Goal: Information Seeking & Learning: Check status

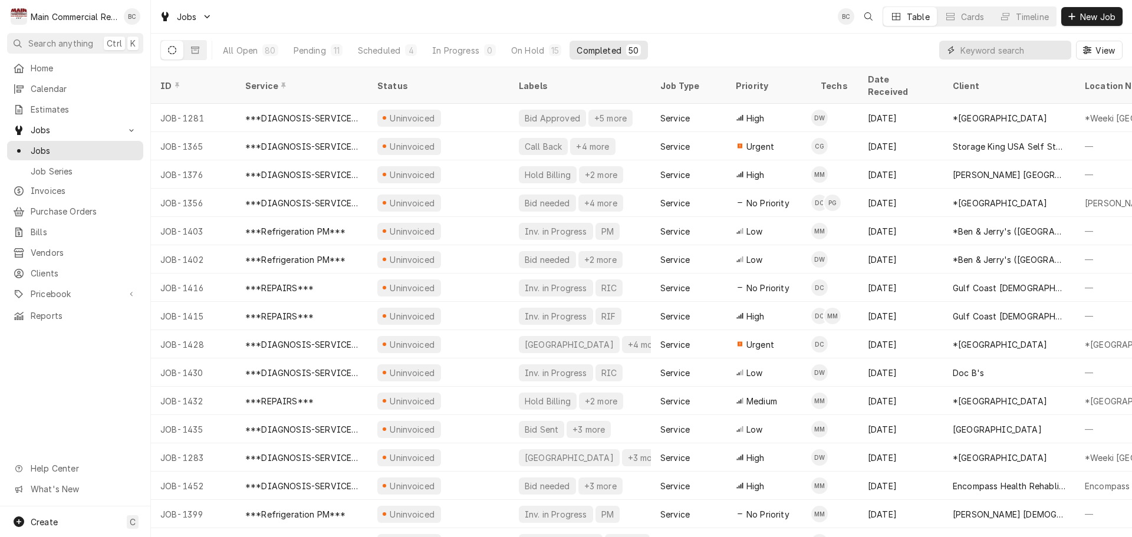
click at [561, 52] on input "Dynamic Content Wrapper" at bounding box center [1013, 50] width 105 height 19
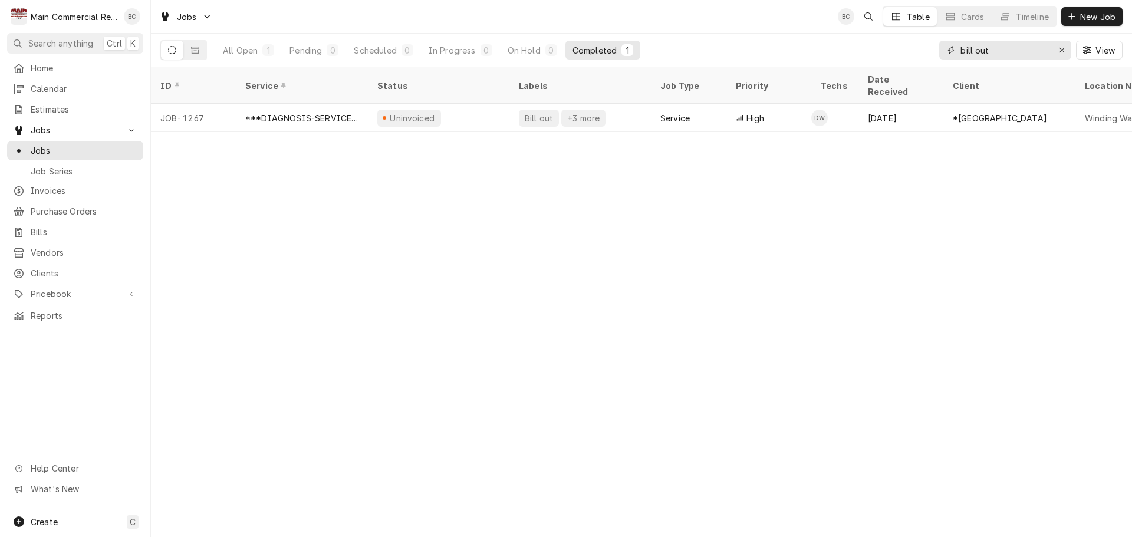
type input "bill out"
click at [561, 51] on icon "Erase input" at bounding box center [1062, 50] width 5 height 5
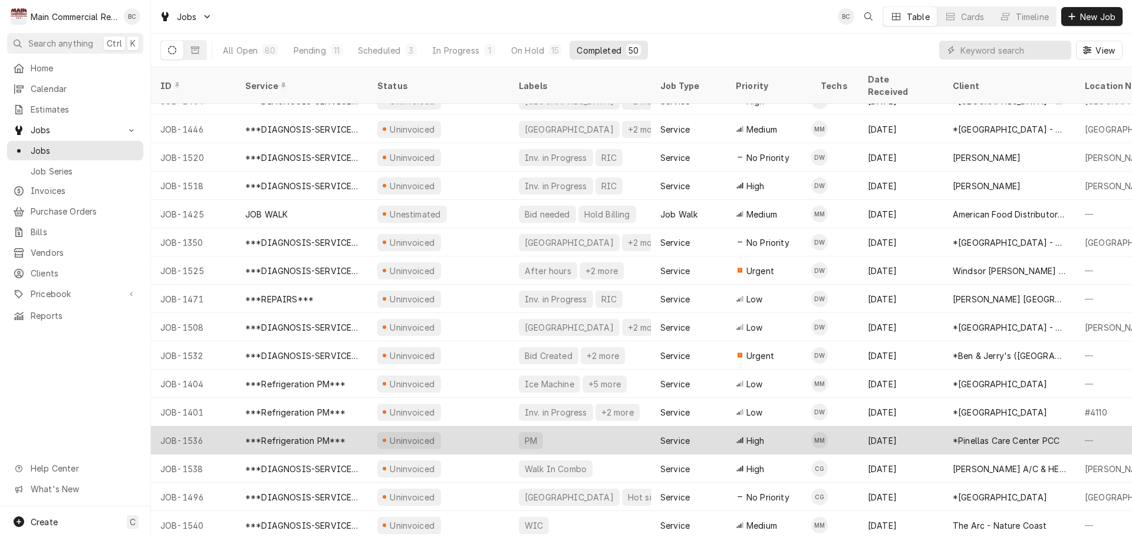
scroll to position [977, 0]
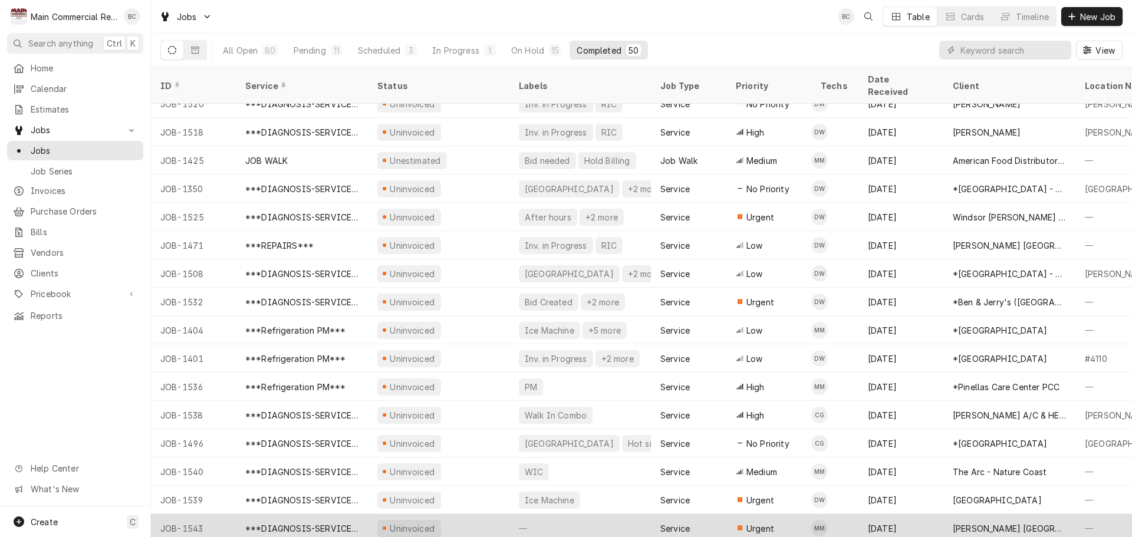
click at [534, 339] on div "—" at bounding box center [581, 528] width 142 height 28
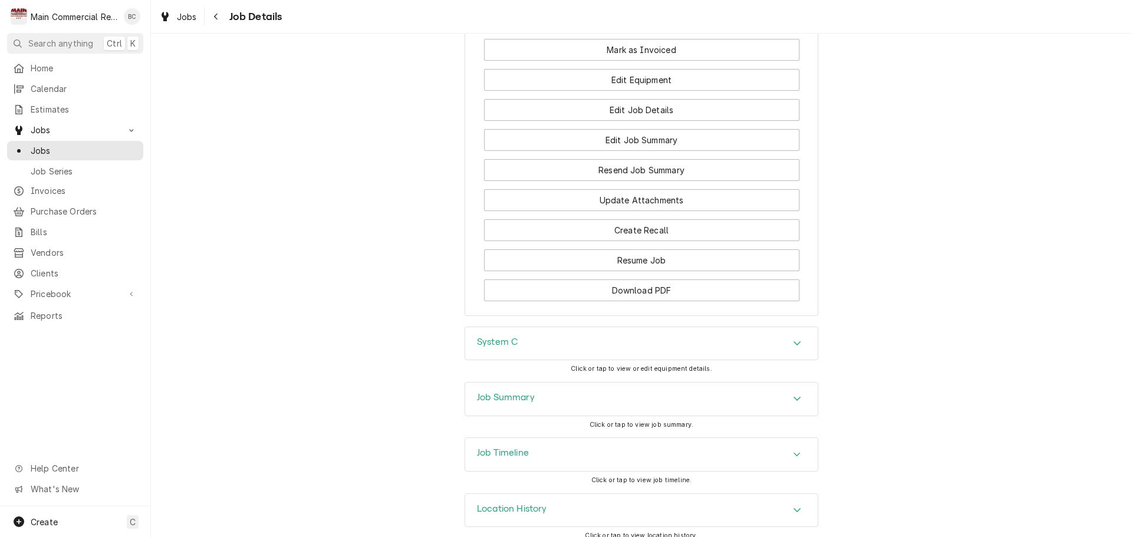
scroll to position [1080, 0]
click at [503, 392] on h3 "Job Summary" at bounding box center [506, 395] width 58 height 11
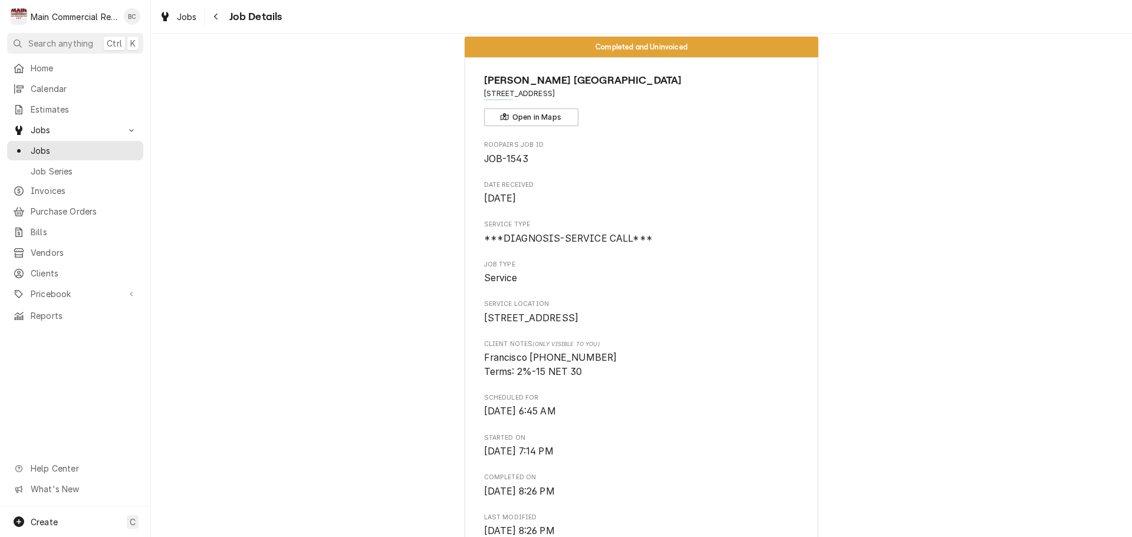
scroll to position [0, 0]
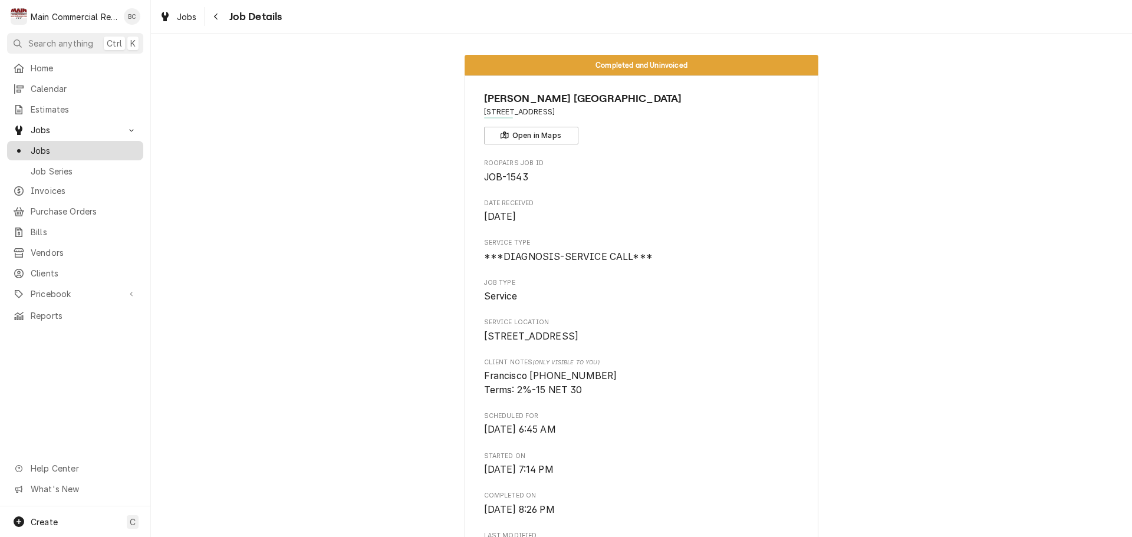
click at [106, 144] on span "Jobs" at bounding box center [84, 150] width 107 height 12
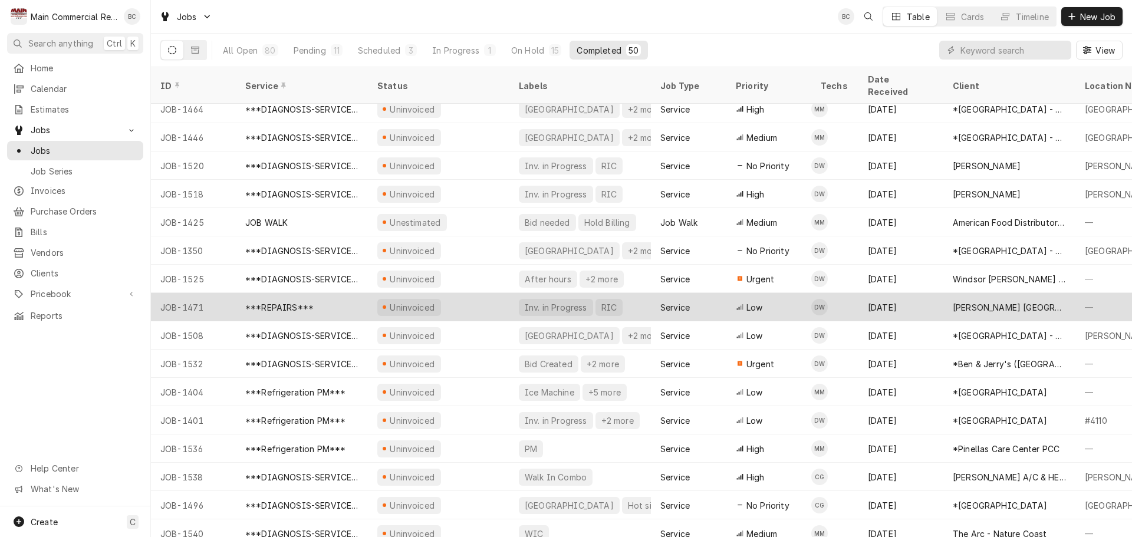
scroll to position [977, 0]
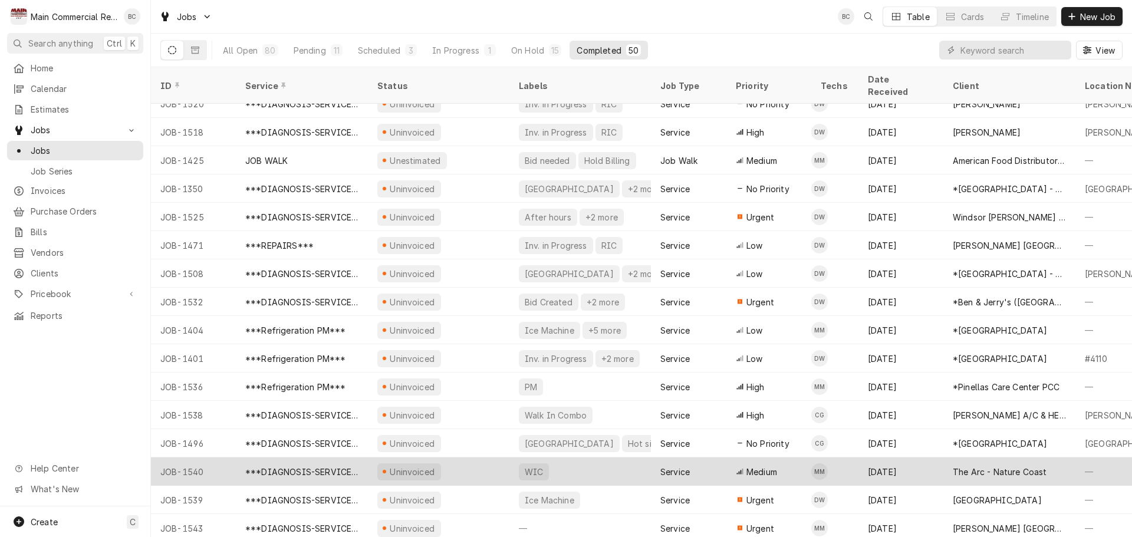
click at [540, 466] on div "WIC" at bounding box center [534, 472] width 21 height 12
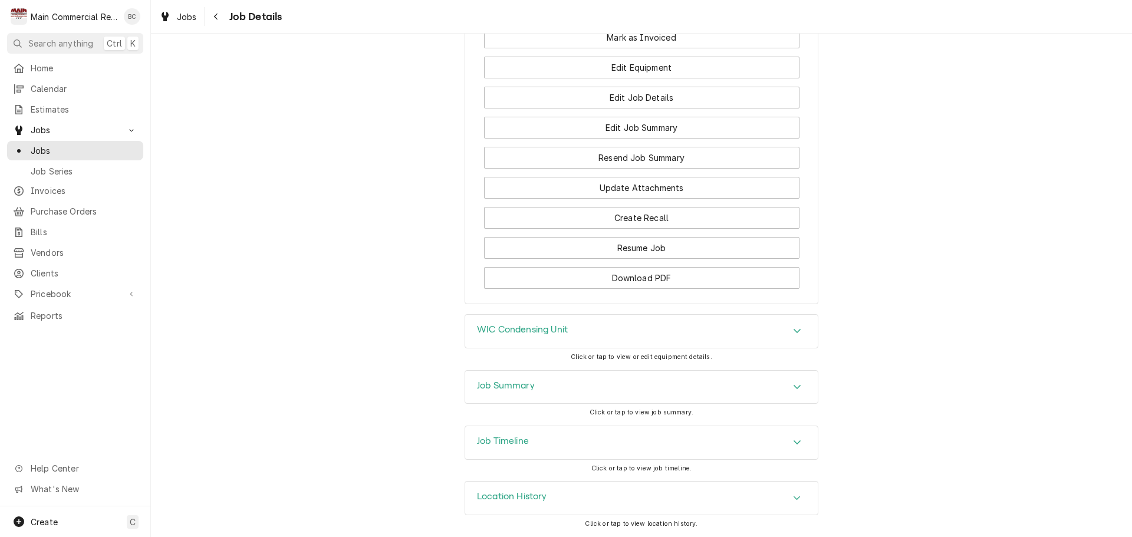
scroll to position [1079, 0]
click at [513, 387] on h3 "Job Summary" at bounding box center [506, 385] width 58 height 11
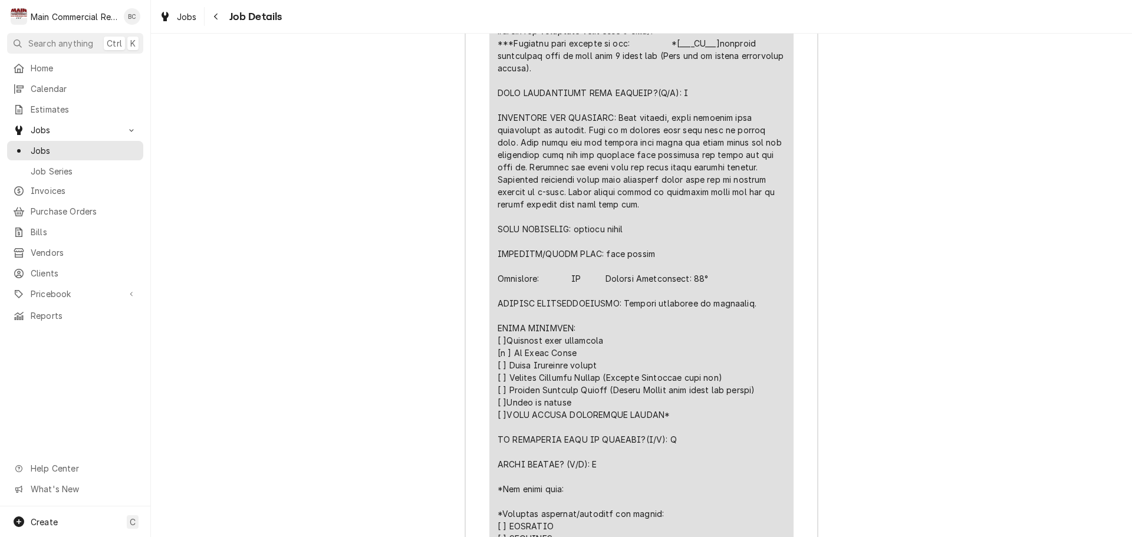
scroll to position [1963, 0]
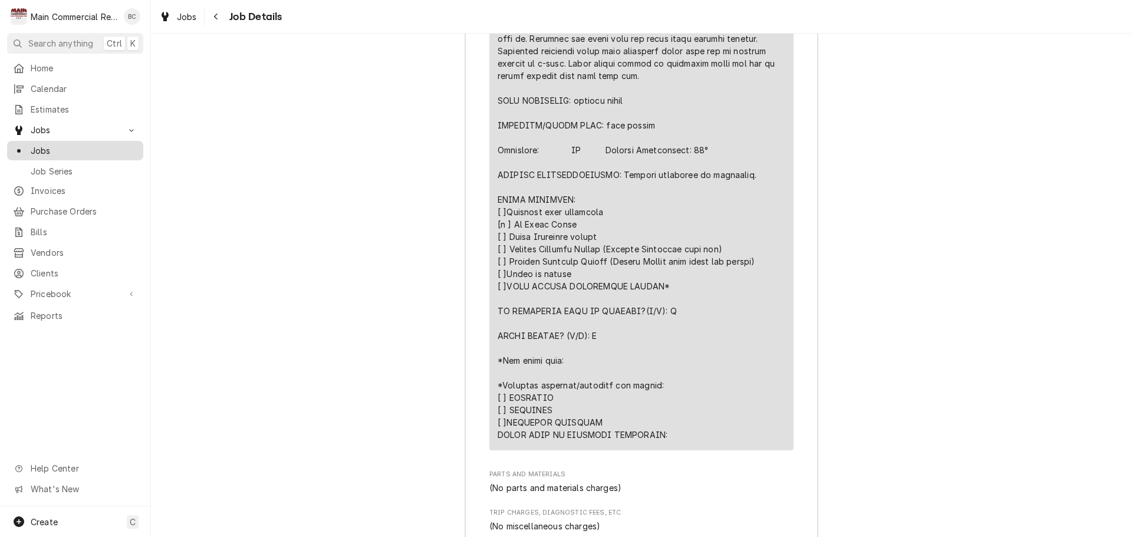
click at [96, 149] on span "Jobs" at bounding box center [84, 150] width 107 height 12
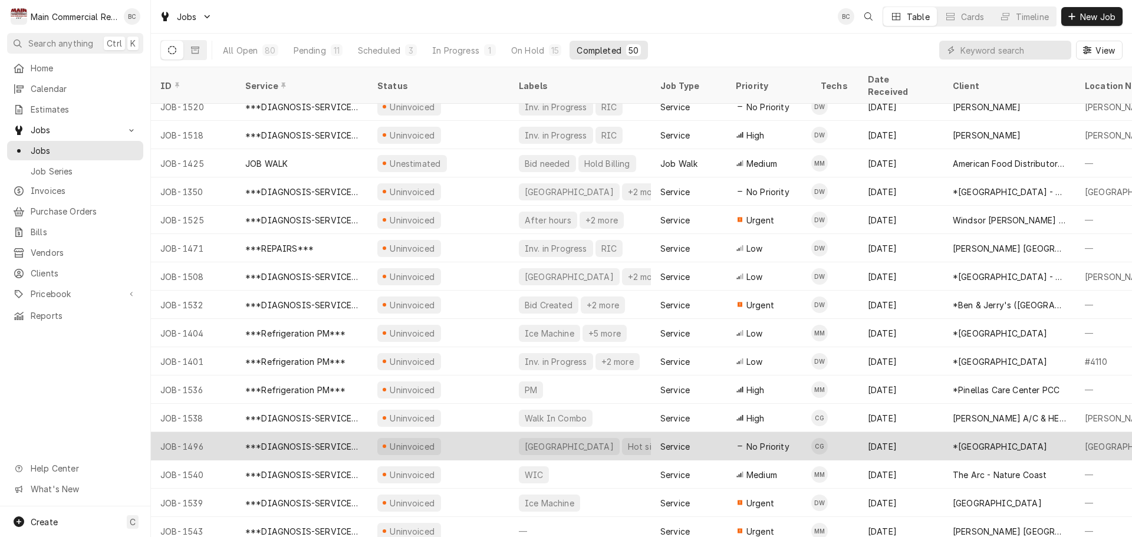
scroll to position [977, 0]
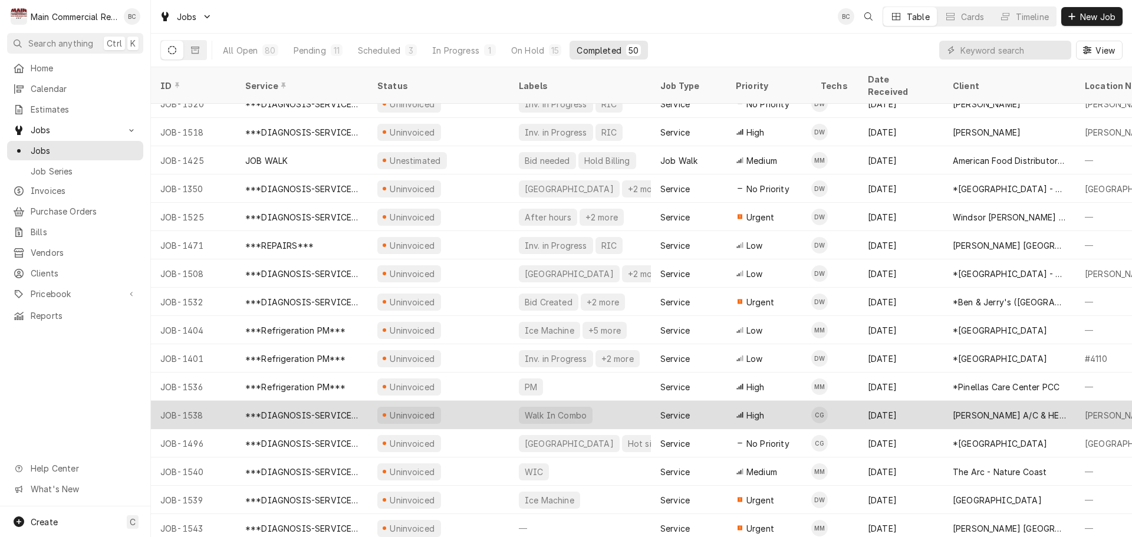
click at [548, 409] on div "Walk In Combo" at bounding box center [556, 415] width 64 height 12
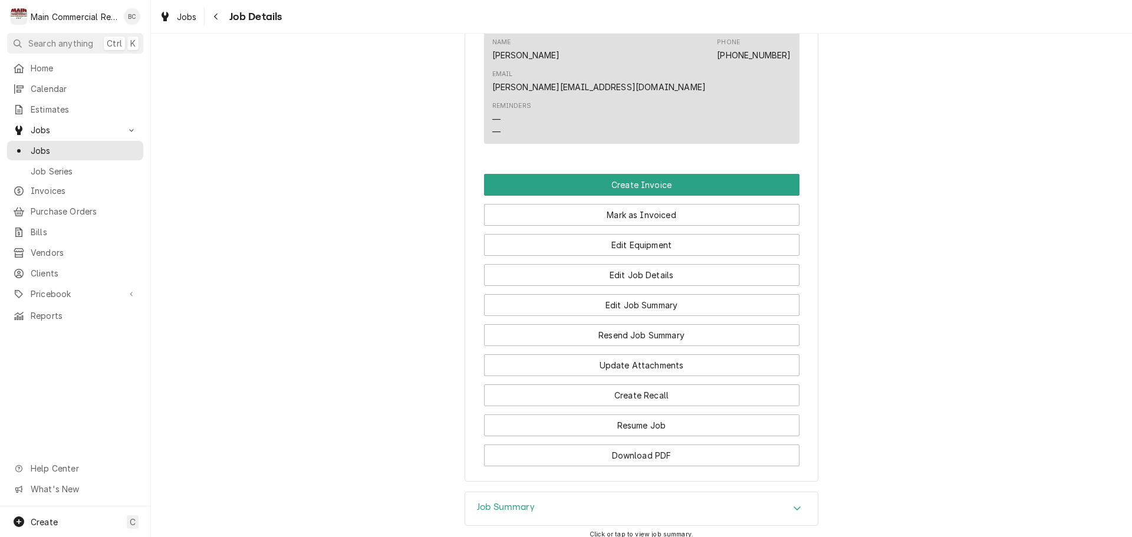
scroll to position [1062, 0]
click at [510, 501] on h3 "Job Summary" at bounding box center [506, 506] width 58 height 11
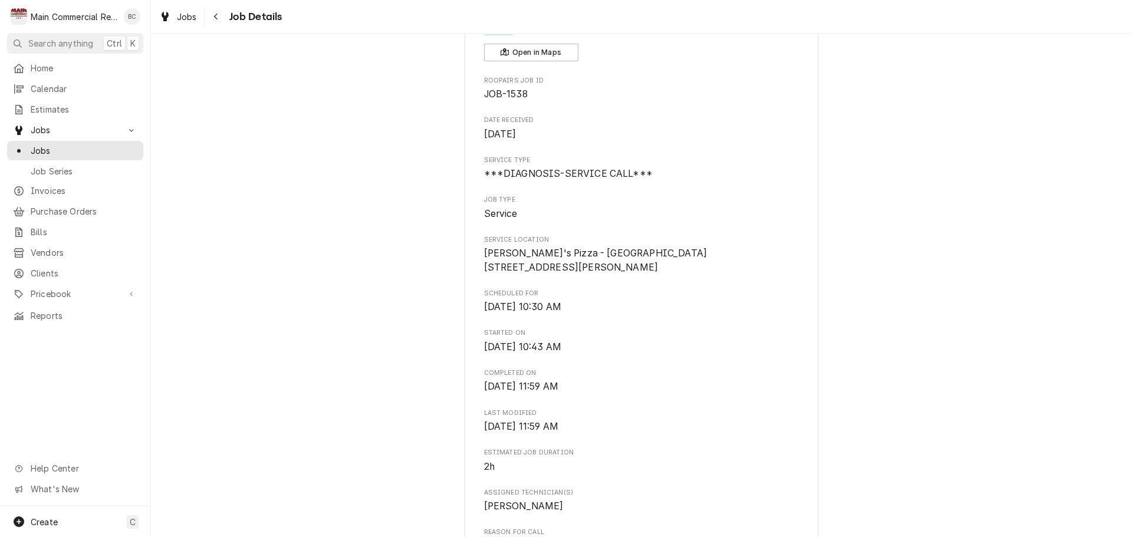
scroll to position [0, 0]
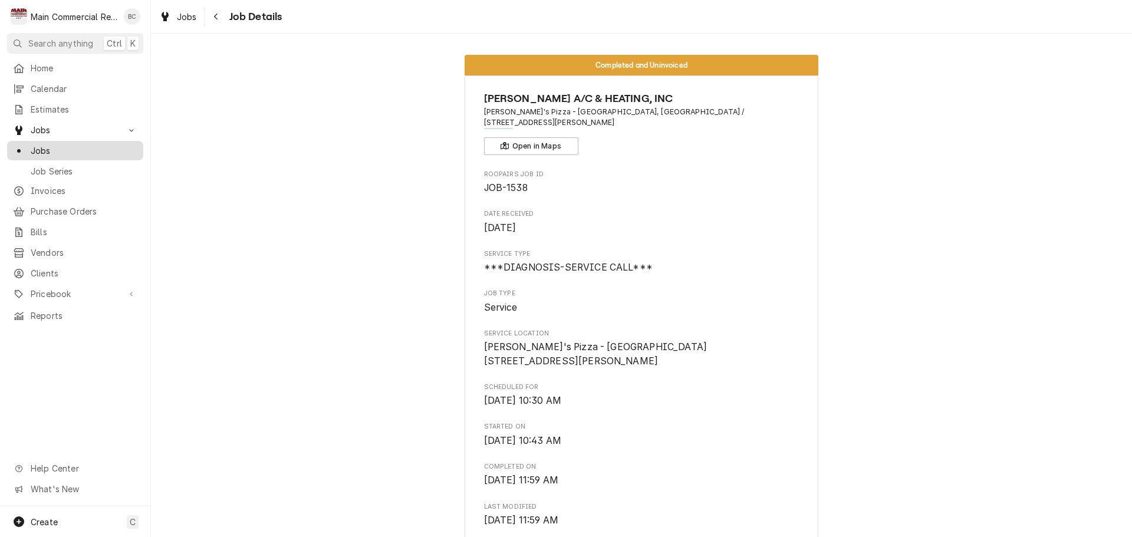
click at [86, 147] on span "Jobs" at bounding box center [84, 150] width 107 height 12
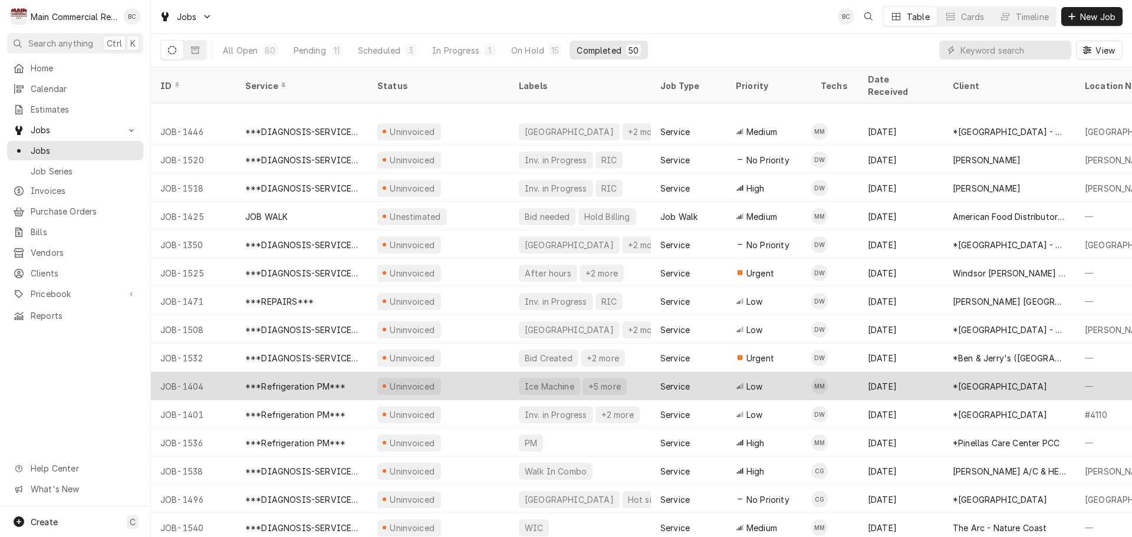
scroll to position [977, 0]
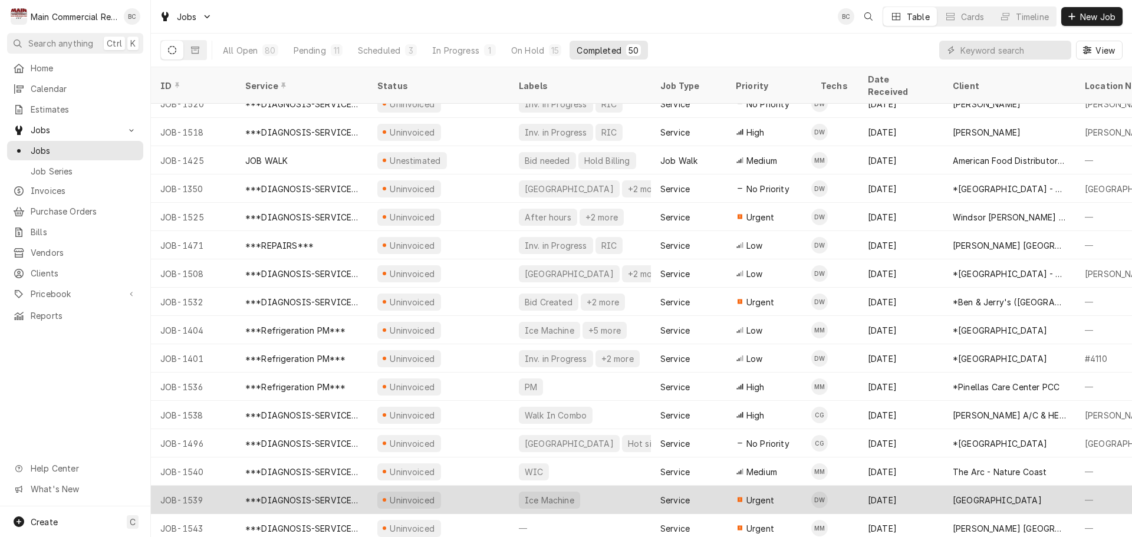
click at [507, 487] on div "Uninvoiced" at bounding box center [439, 500] width 142 height 28
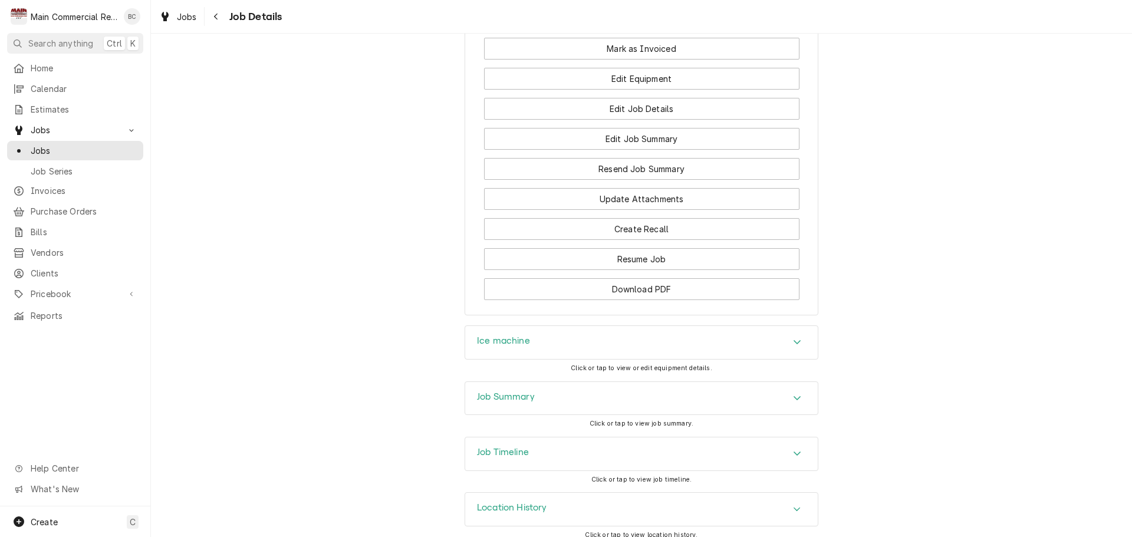
scroll to position [1259, 0]
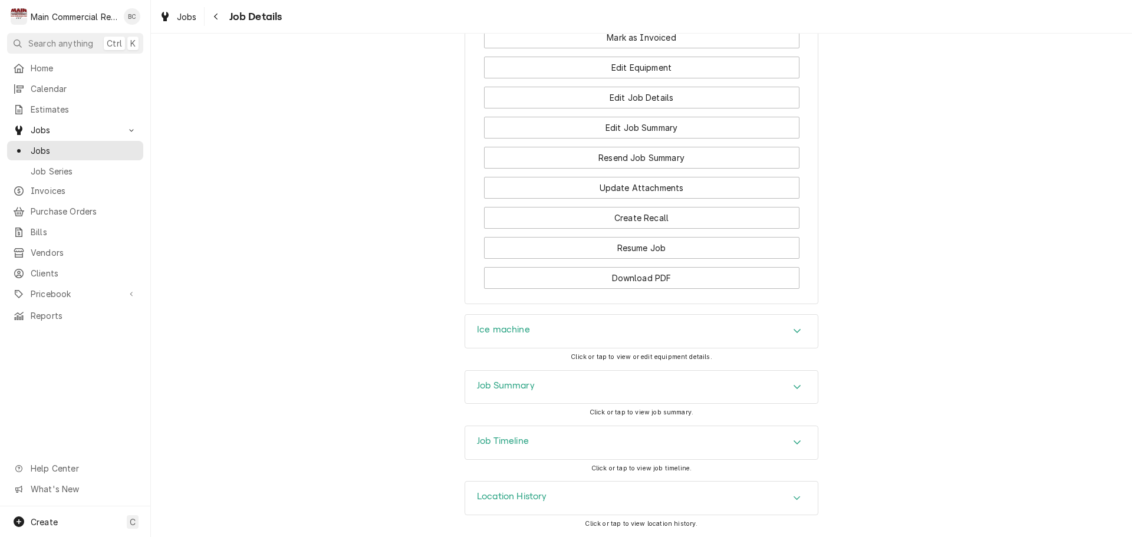
click at [504, 387] on h3 "Job Summary" at bounding box center [506, 385] width 58 height 11
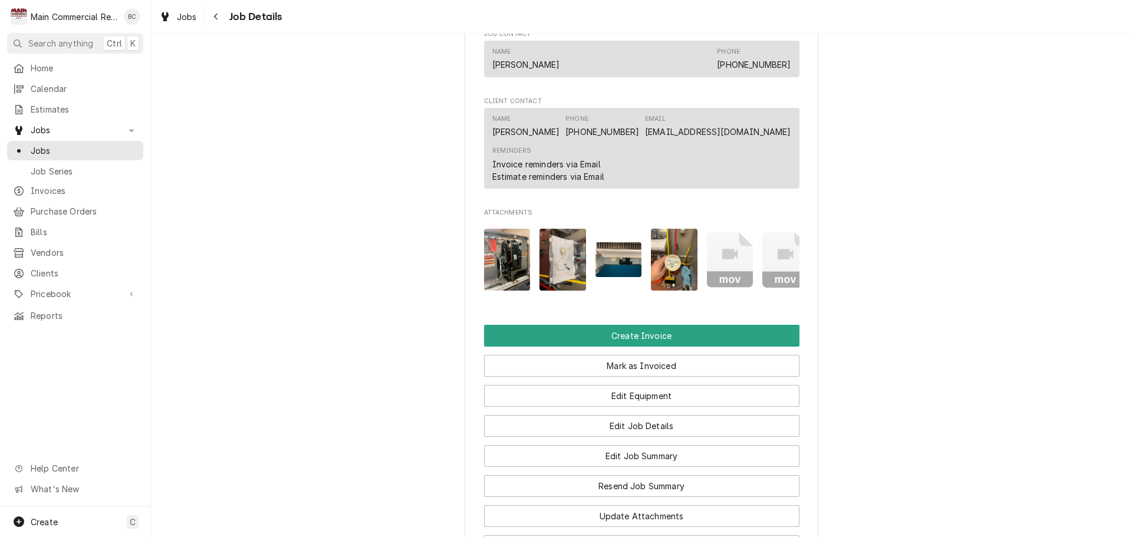
scroll to position [905, 0]
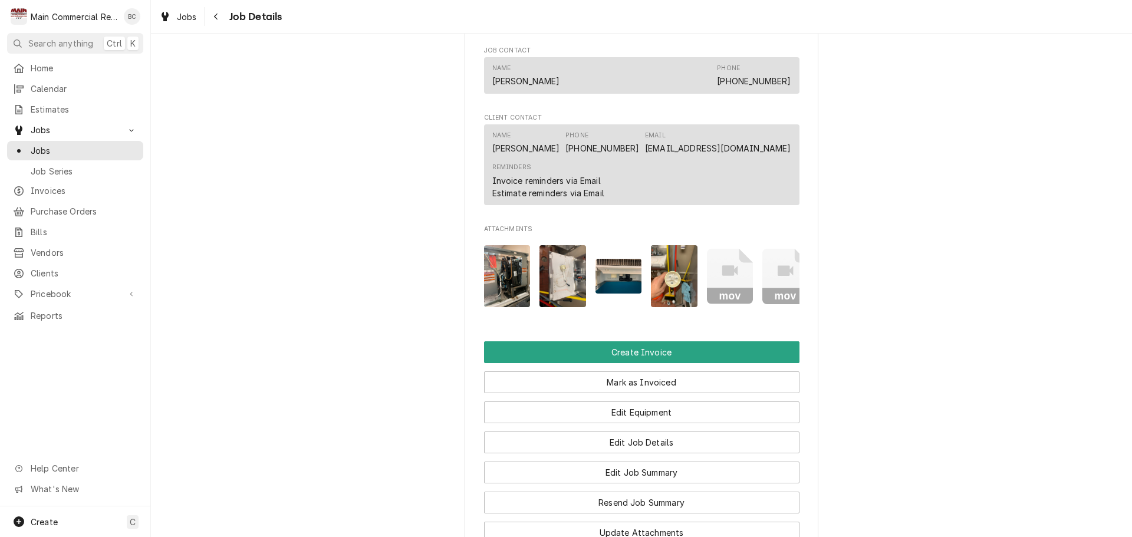
click at [497, 304] on img "Attachments" at bounding box center [507, 276] width 47 height 62
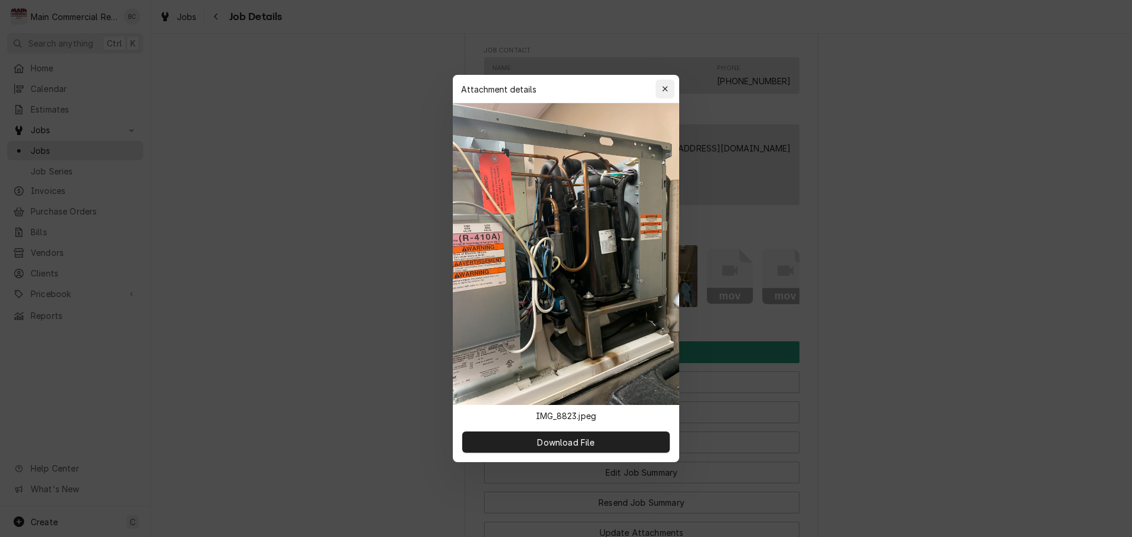
click at [666, 86] on icon "button" at bounding box center [665, 89] width 6 height 8
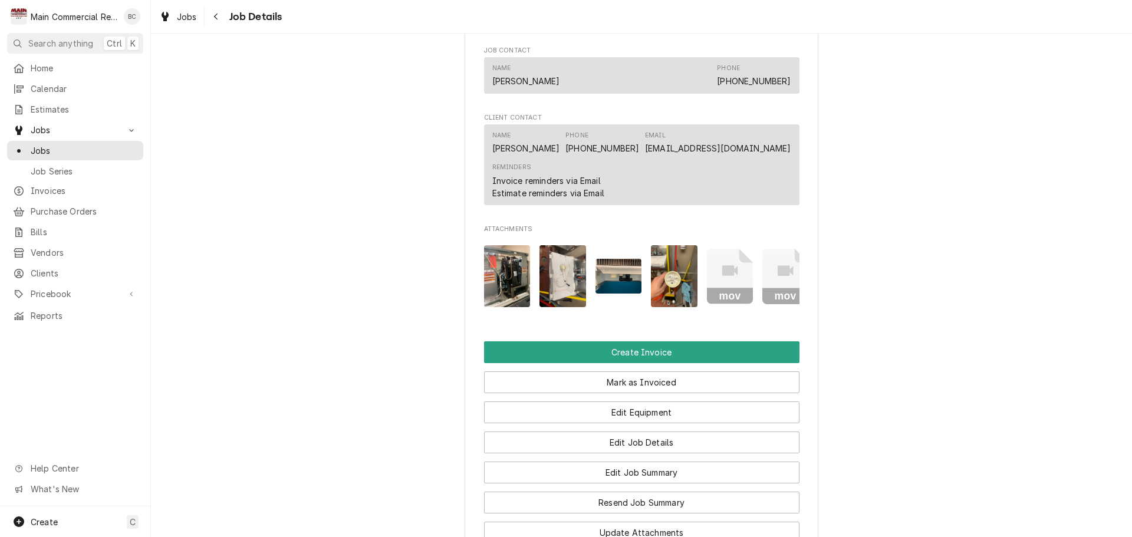
click at [555, 300] on img "Attachments" at bounding box center [563, 276] width 47 height 62
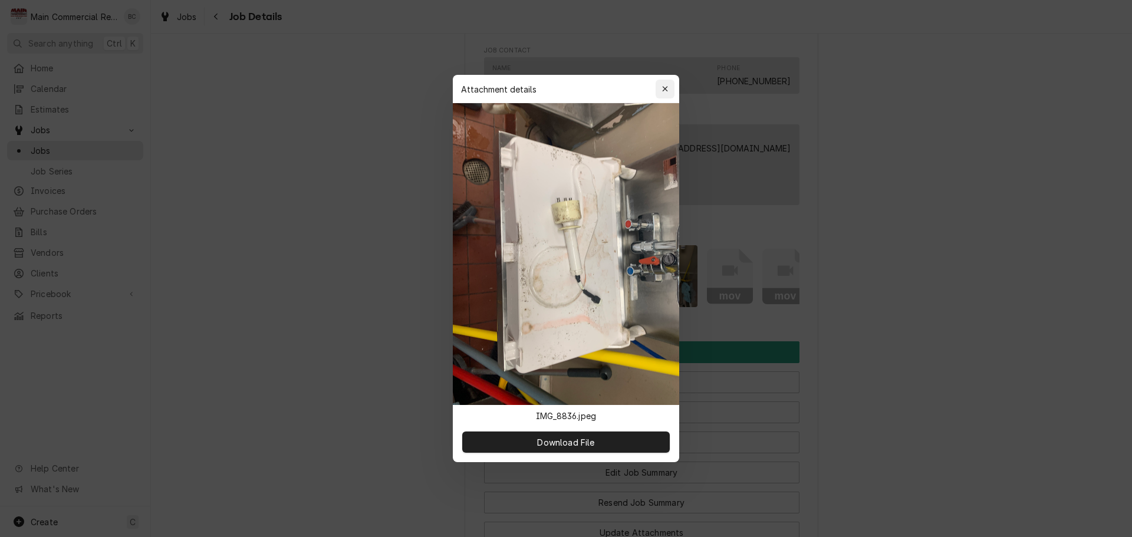
click at [667, 93] on div "button" at bounding box center [665, 89] width 12 height 12
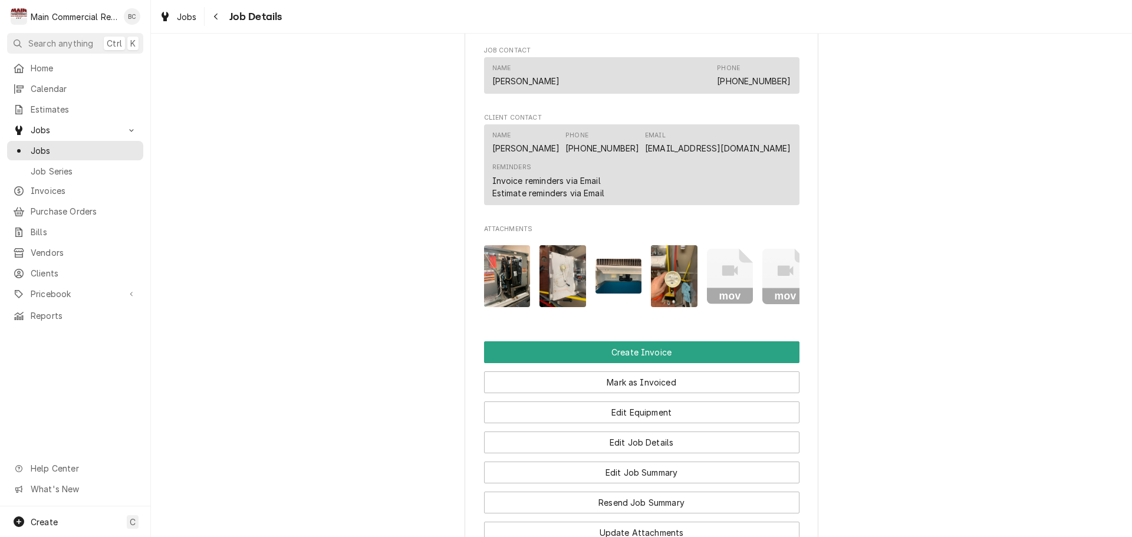
click at [622, 278] on img "Attachments" at bounding box center [619, 276] width 47 height 35
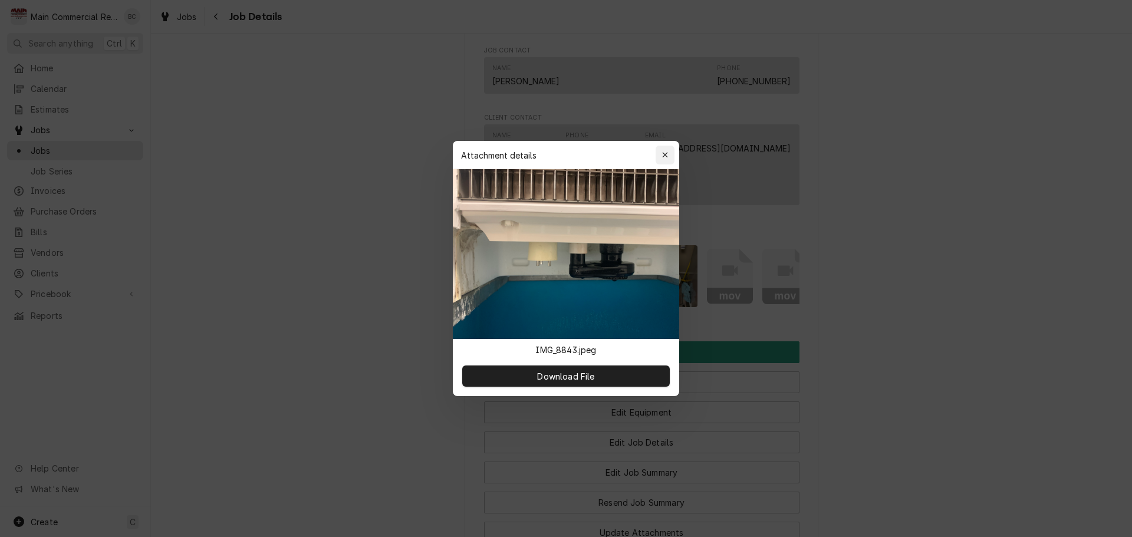
click at [662, 159] on div "button" at bounding box center [665, 155] width 12 height 12
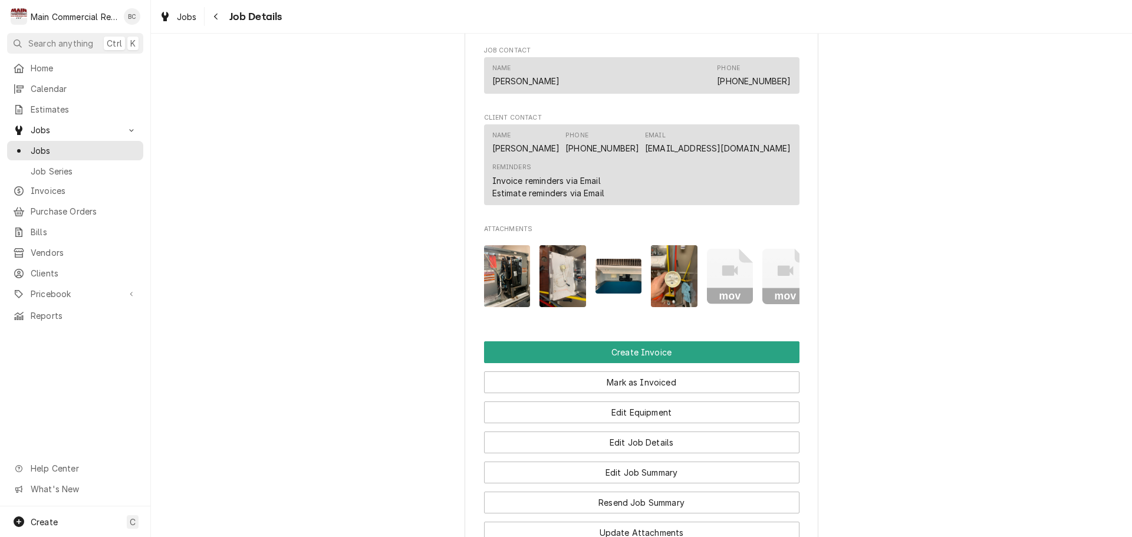
click at [659, 288] on img "Attachments" at bounding box center [674, 276] width 47 height 62
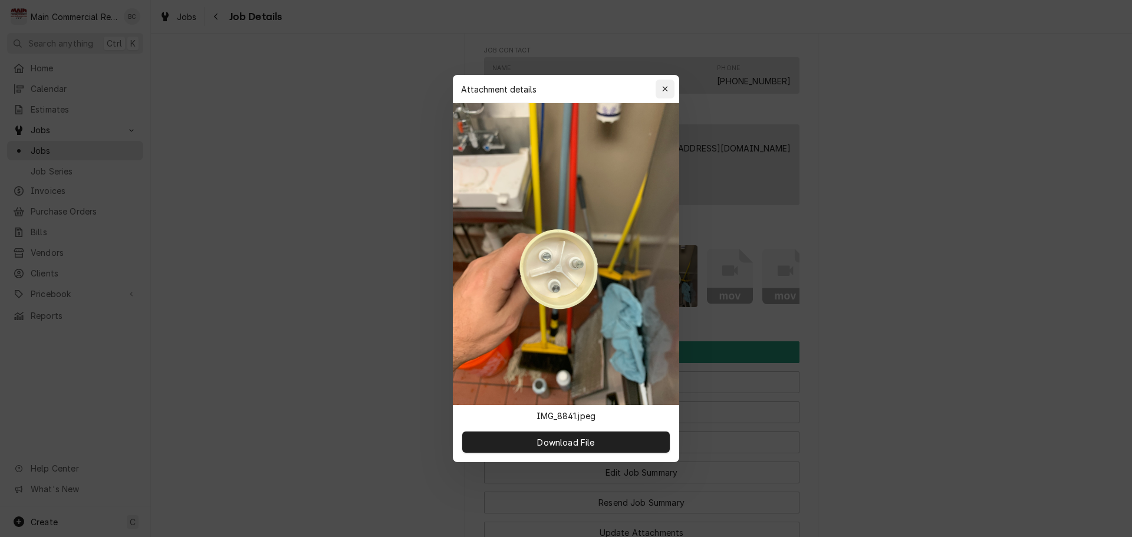
click at [665, 93] on icon "button" at bounding box center [665, 89] width 6 height 8
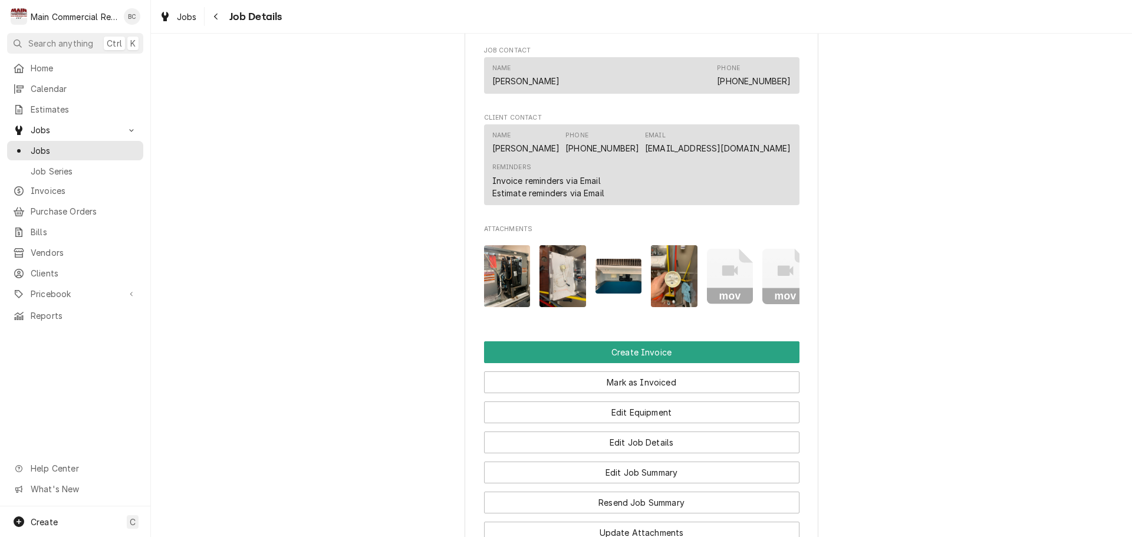
scroll to position [0, 130]
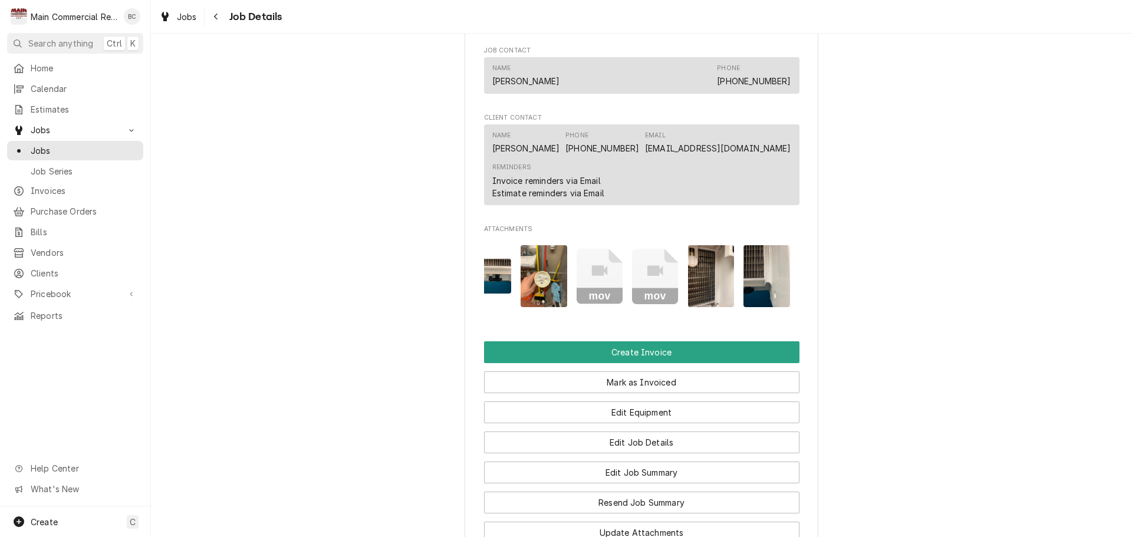
click at [697, 293] on img "Attachments" at bounding box center [711, 276] width 47 height 62
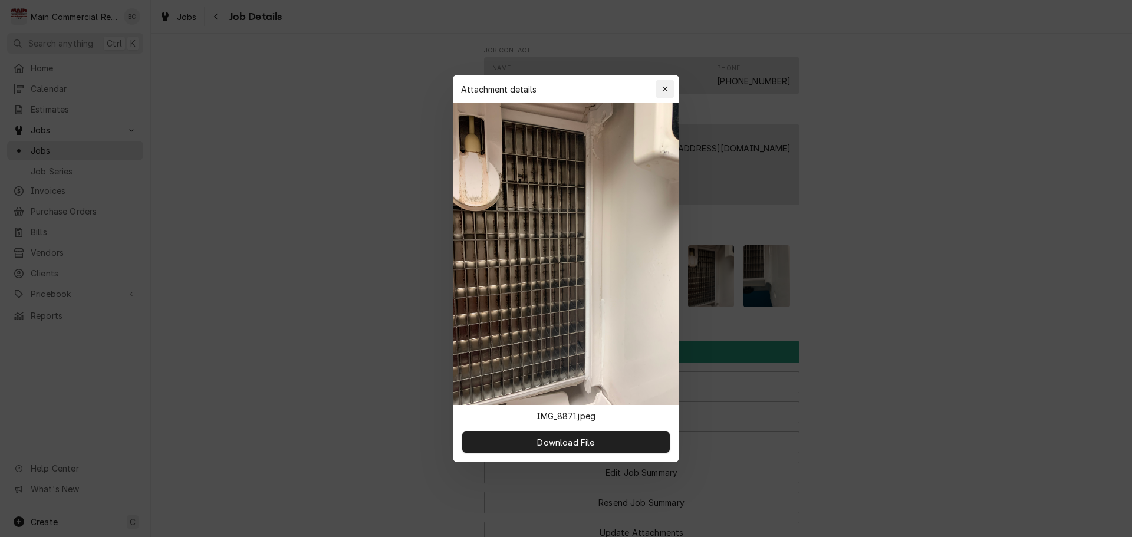
click at [668, 87] on icon "button" at bounding box center [665, 89] width 6 height 8
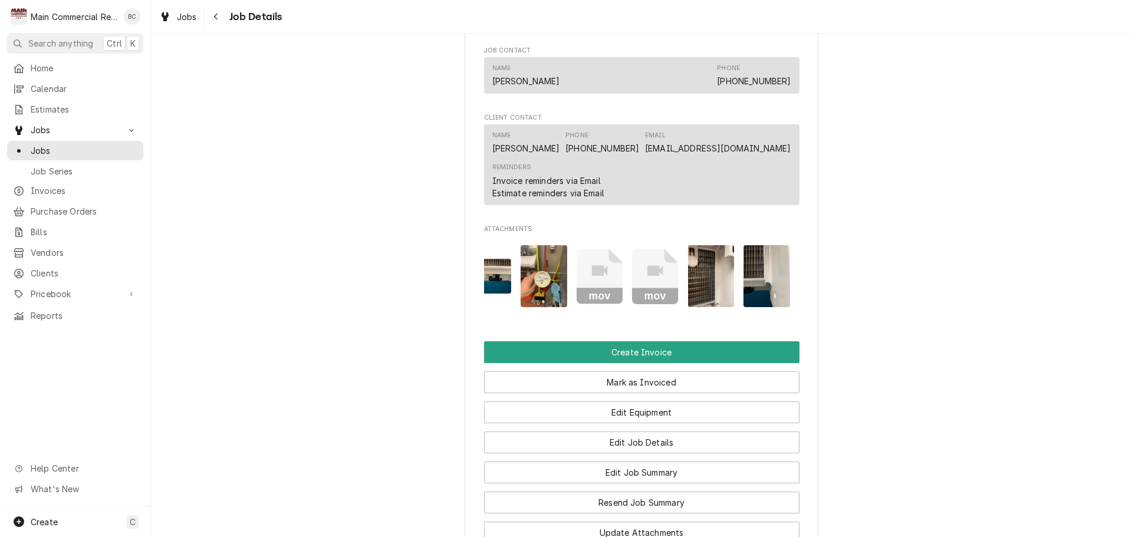
click at [761, 274] on img "Attachments" at bounding box center [767, 276] width 47 height 62
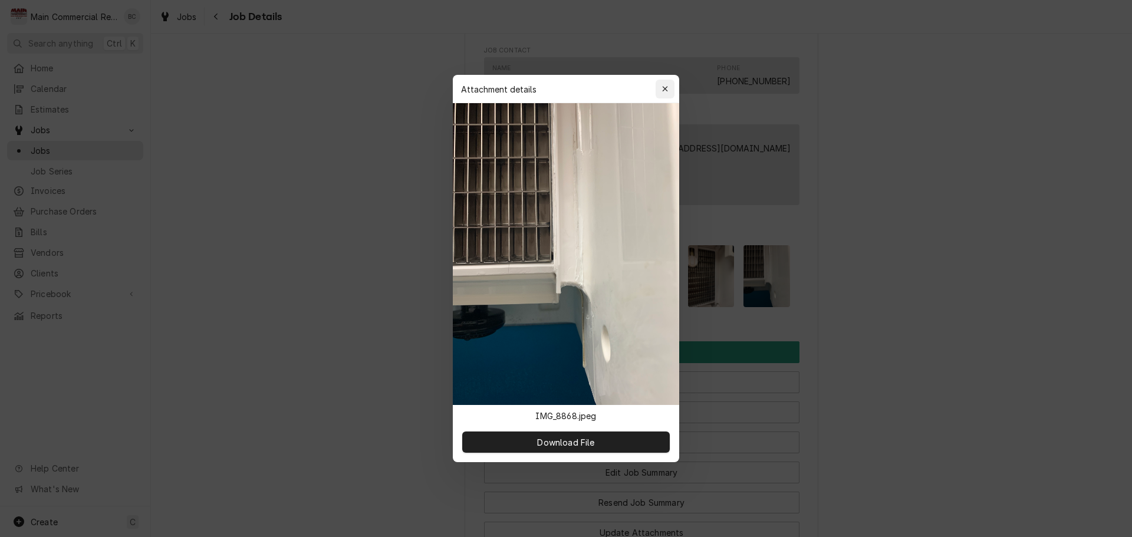
click at [666, 88] on icon "button" at bounding box center [664, 88] width 5 height 5
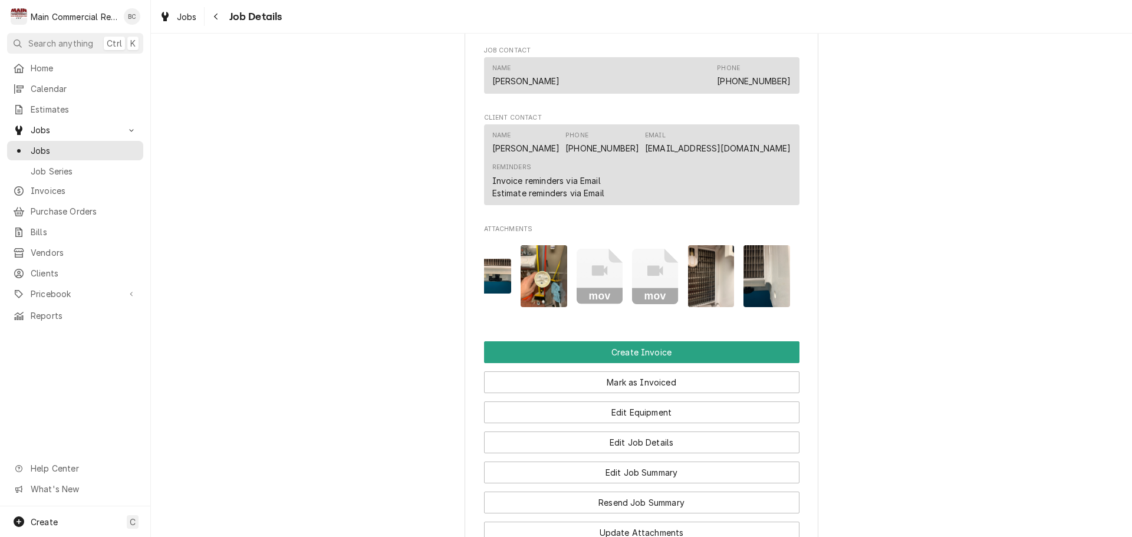
click at [602, 297] on rect "Attachments" at bounding box center [600, 296] width 47 height 17
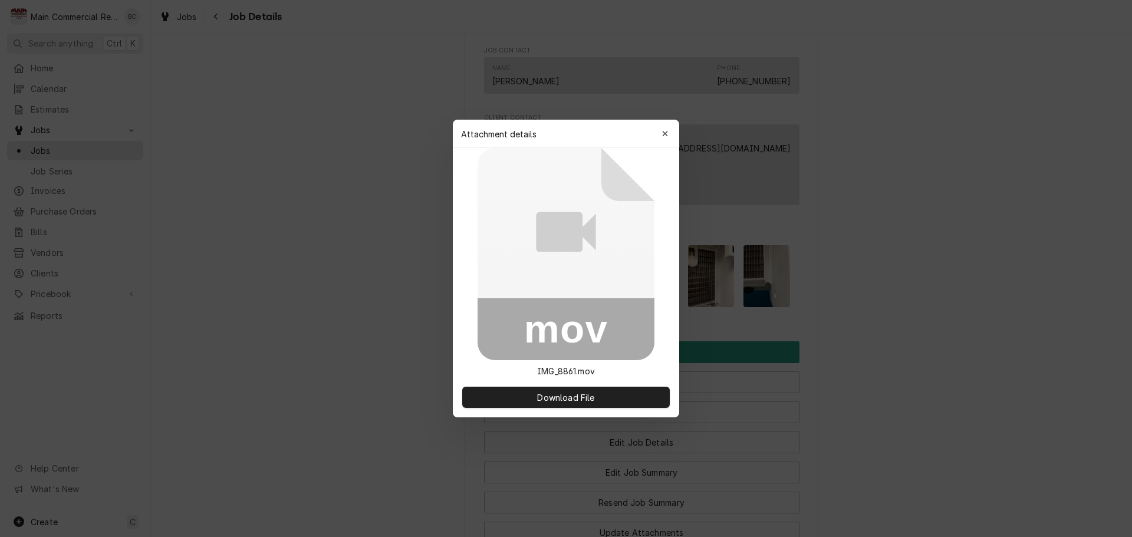
drag, startPoint x: 570, startPoint y: 264, endPoint x: 571, endPoint y: 256, distance: 8.3
click at [573, 271] on icon at bounding box center [566, 254] width 177 height 212
click at [571, 328] on rect at bounding box center [566, 329] width 177 height 62
click at [567, 397] on span "Download File" at bounding box center [566, 398] width 62 height 12
click at [564, 398] on span "Download File" at bounding box center [566, 398] width 62 height 12
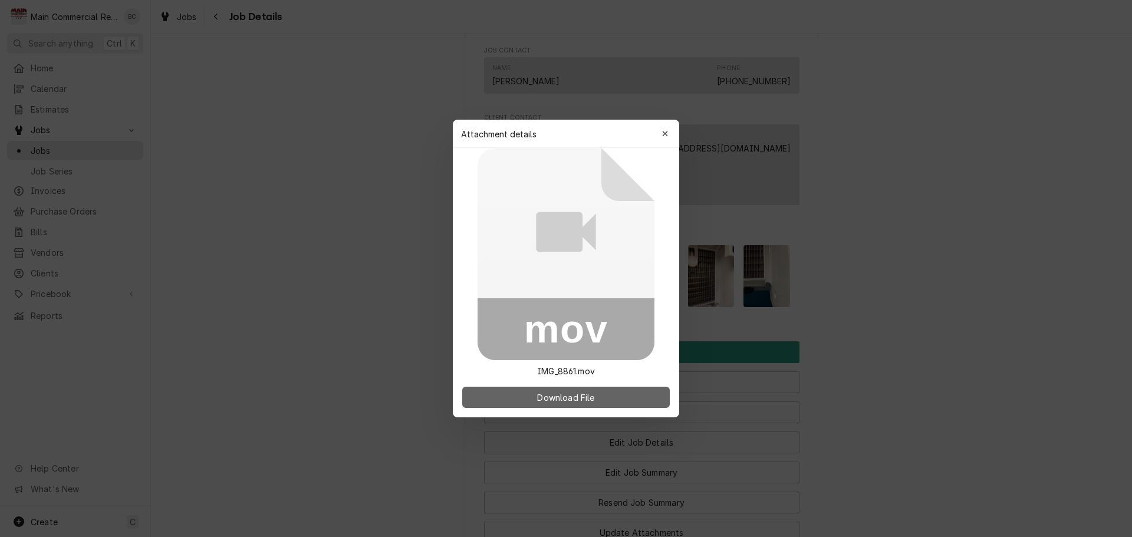
click at [563, 397] on span "Download File" at bounding box center [566, 398] width 62 height 12
click at [669, 128] on div "button" at bounding box center [665, 134] width 12 height 12
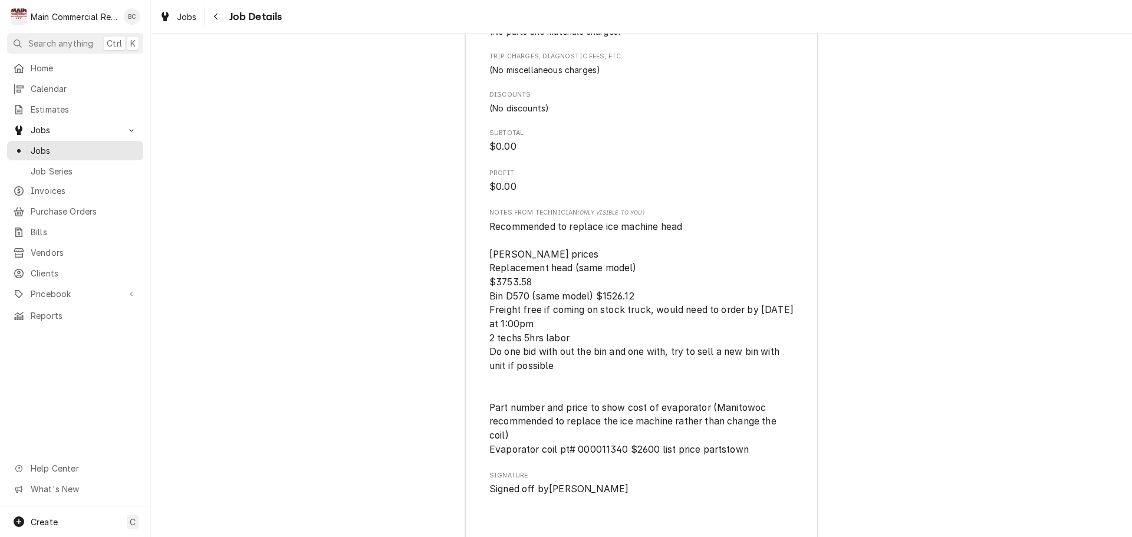
scroll to position [2851, 0]
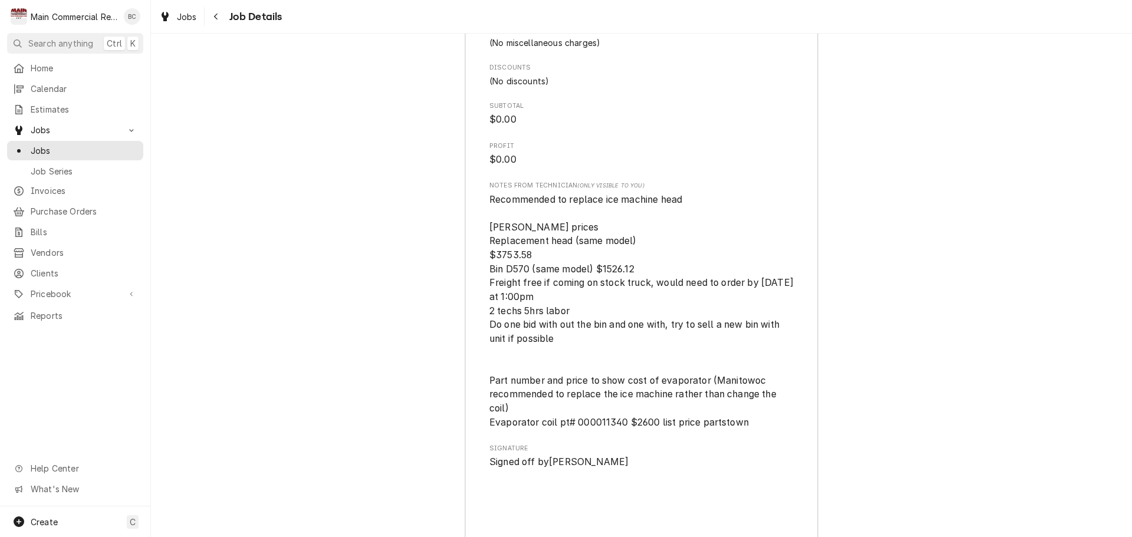
click at [66, 148] on span "Jobs" at bounding box center [84, 150] width 107 height 12
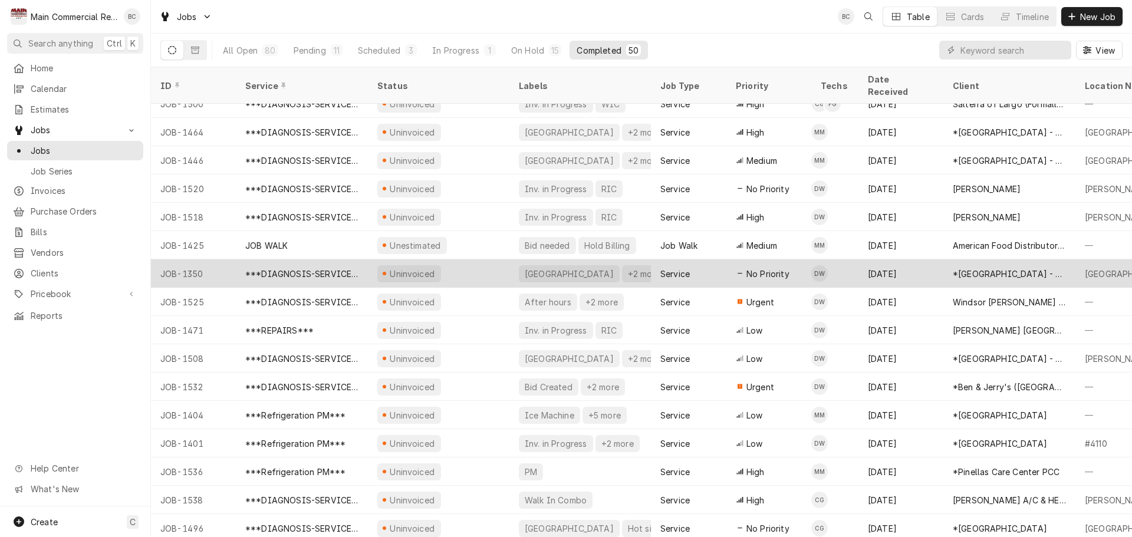
scroll to position [977, 0]
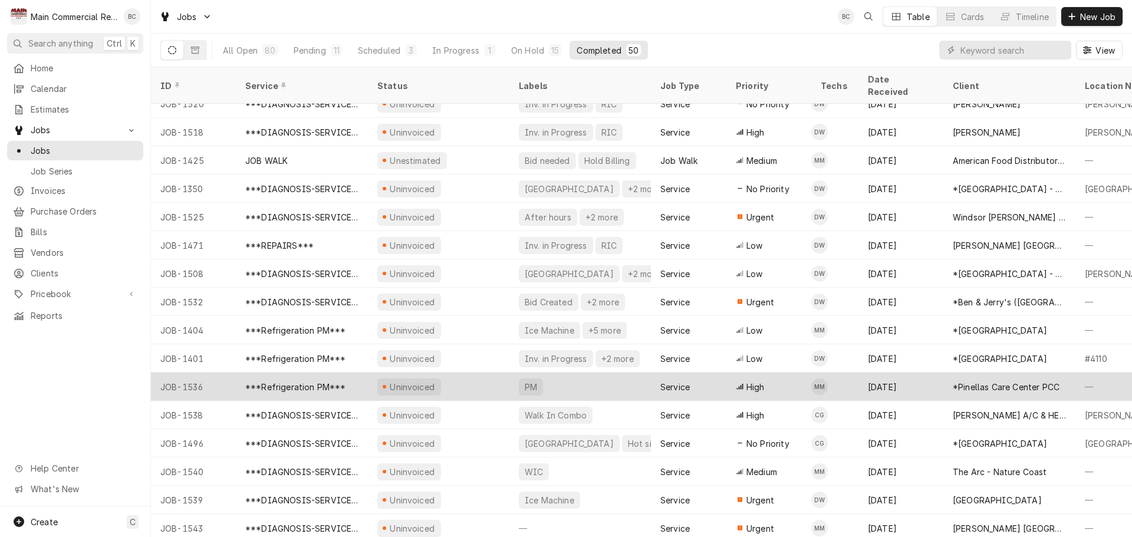
click at [552, 373] on div "PM" at bounding box center [581, 387] width 142 height 28
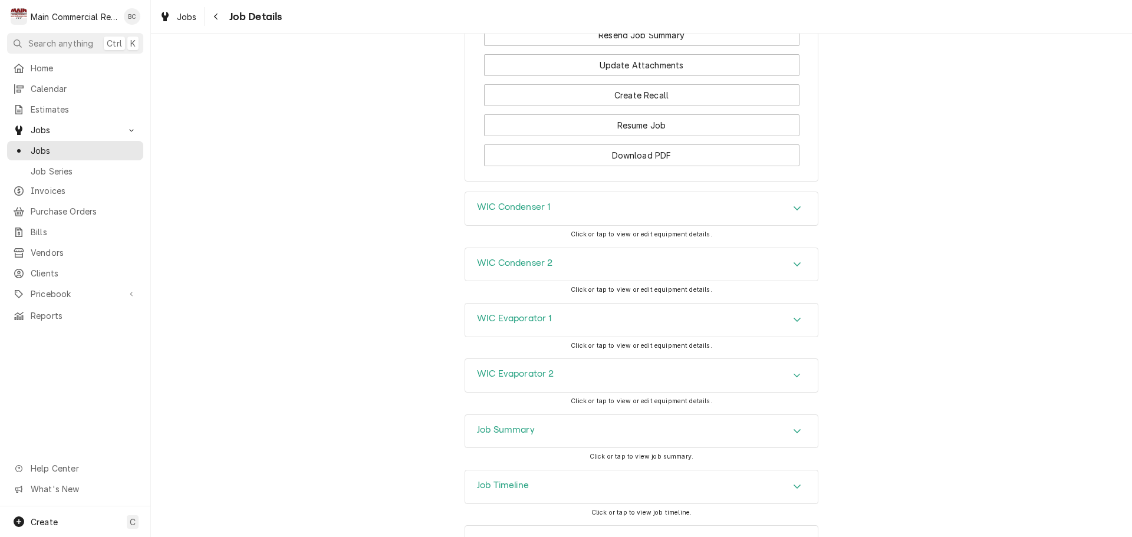
scroll to position [1343, 0]
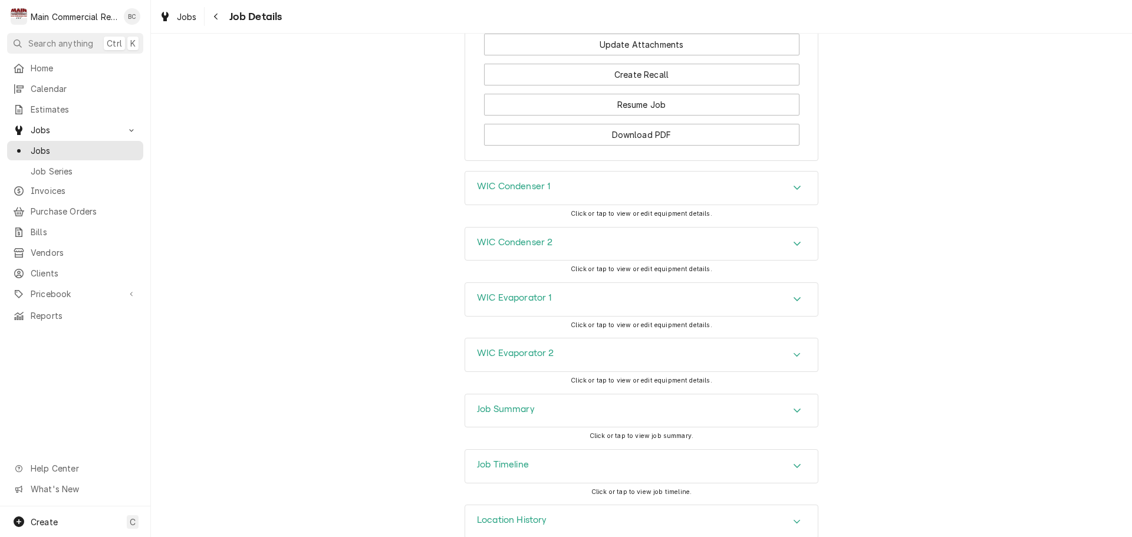
click at [523, 404] on h3 "Job Summary" at bounding box center [506, 409] width 58 height 11
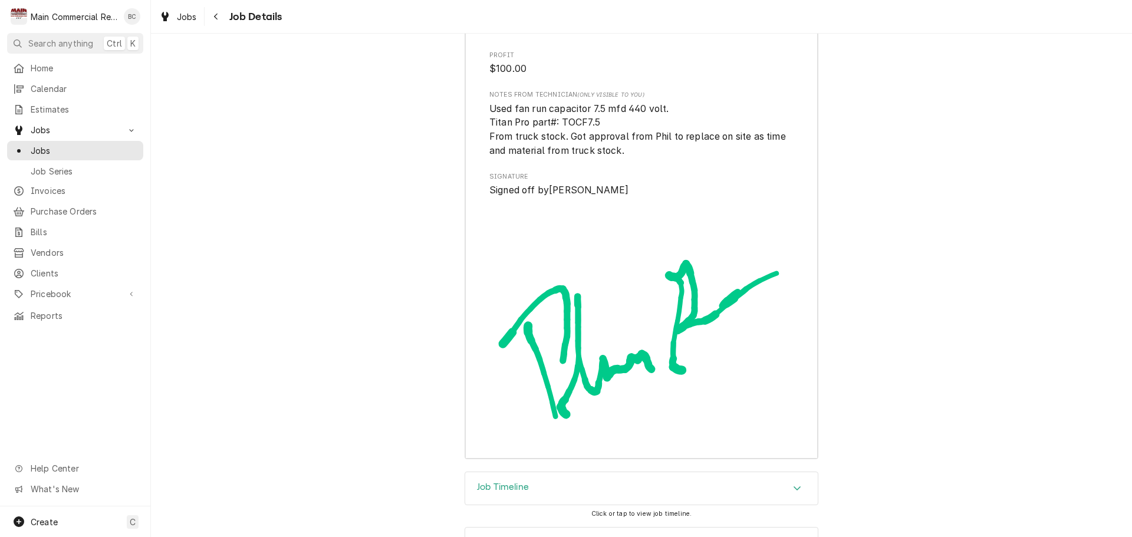
scroll to position [3193, 0]
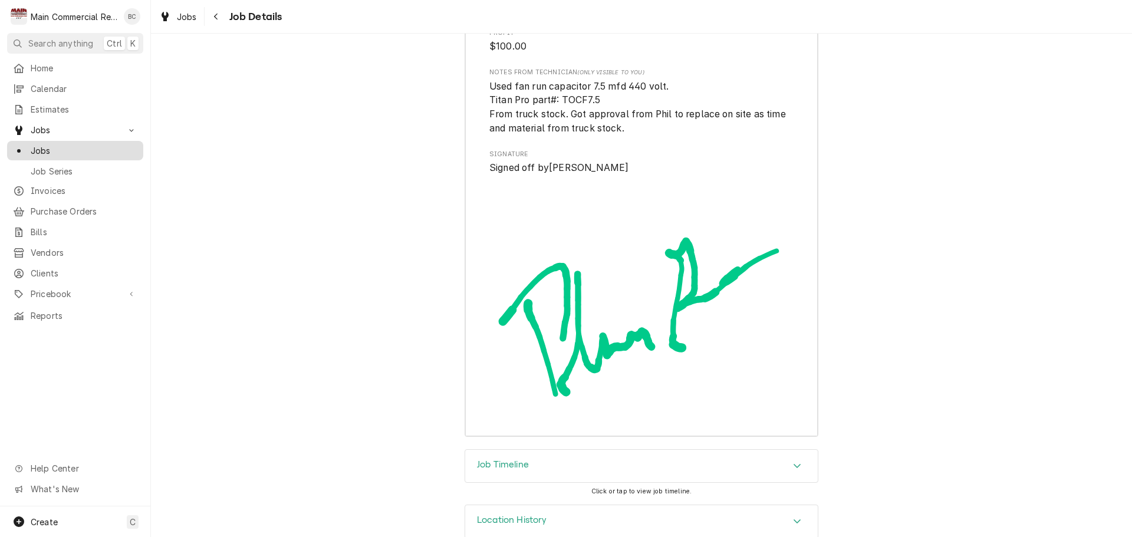
click at [40, 146] on span "Jobs" at bounding box center [84, 150] width 107 height 12
